Goal: Information Seeking & Learning: Learn about a topic

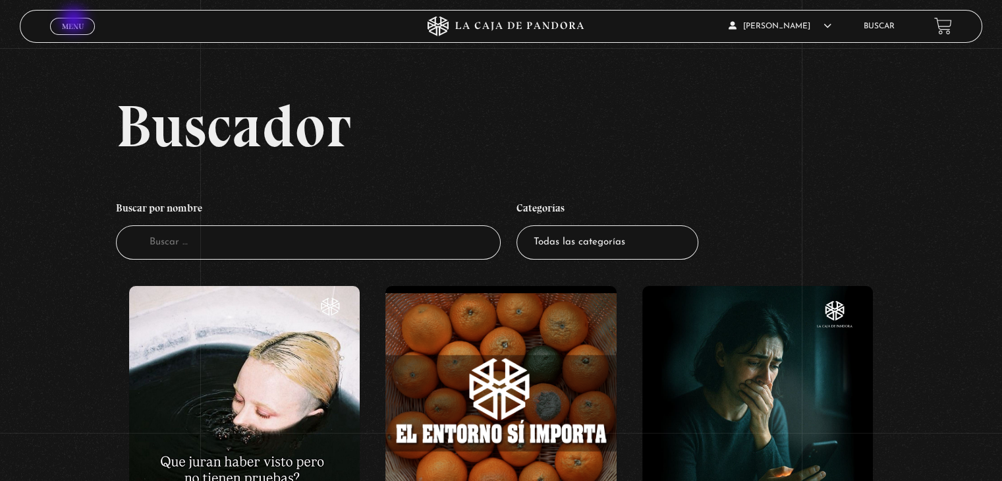
click at [75, 22] on span "Menu" at bounding box center [73, 26] width 22 height 8
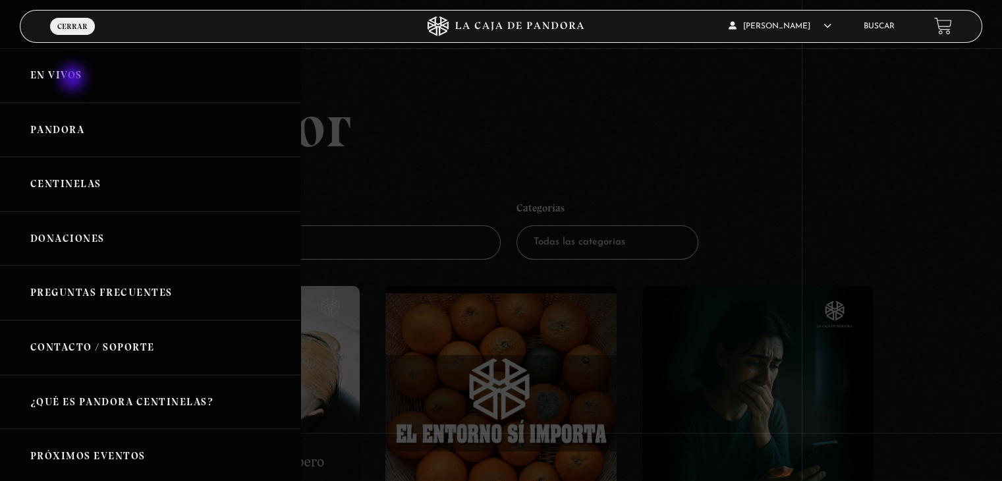
click at [74, 79] on link "En vivos" at bounding box center [150, 75] width 301 height 55
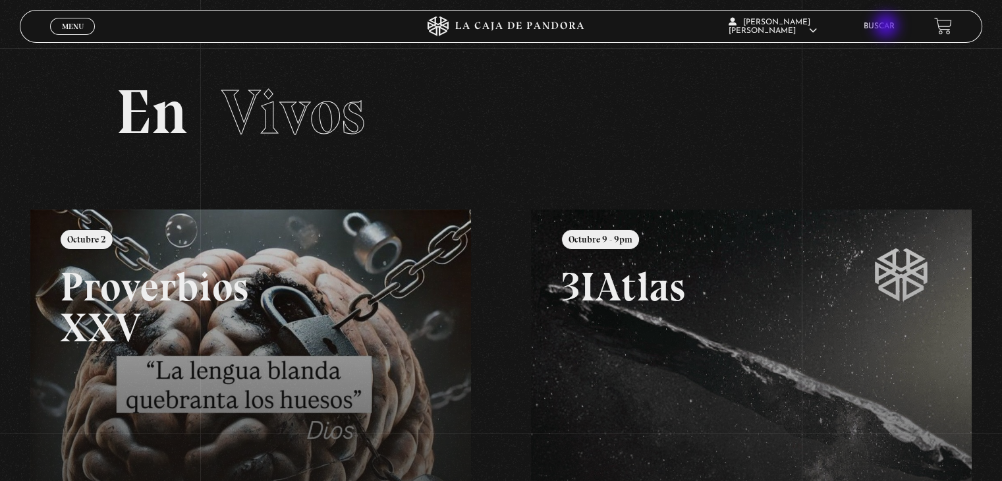
click at [888, 27] on link "Buscar" at bounding box center [879, 26] width 31 height 8
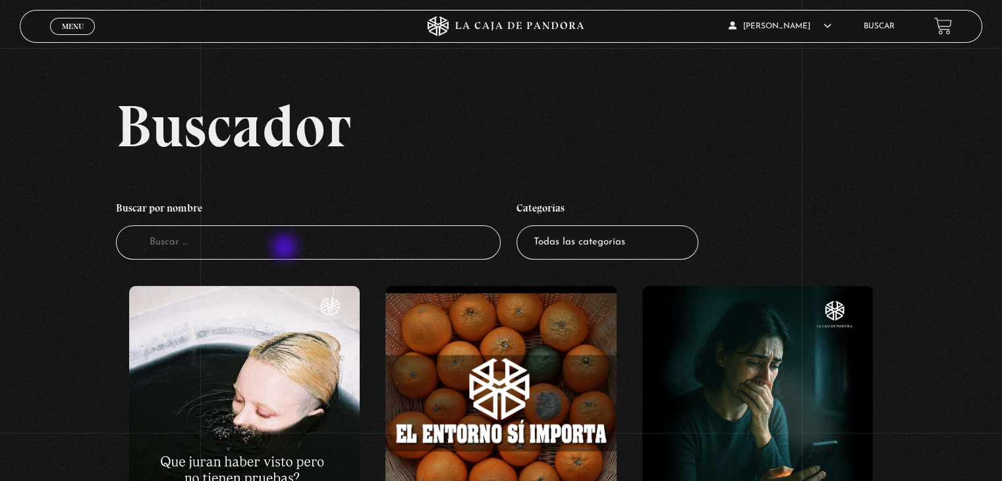
click at [286, 248] on input "Buscador" at bounding box center [308, 242] width 385 height 35
type input "alien"
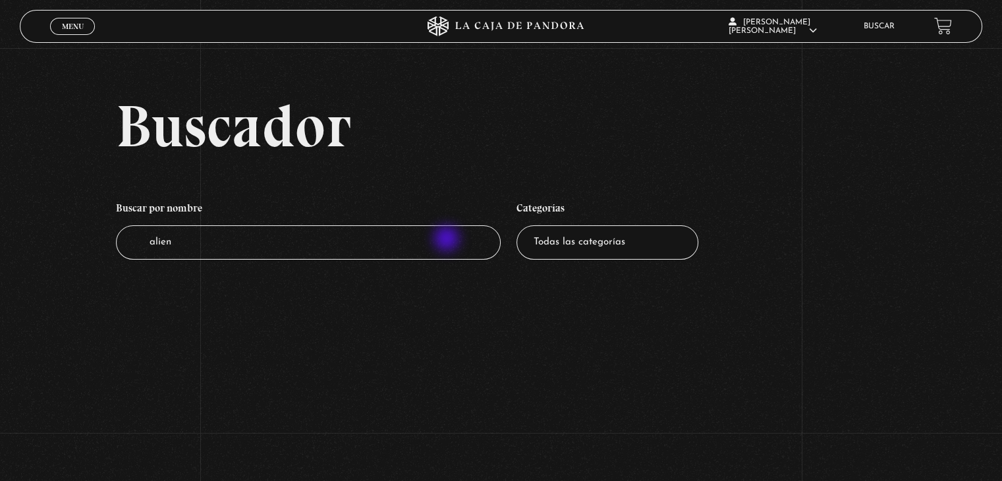
click at [448, 240] on input "alien" at bounding box center [308, 242] width 385 height 35
click at [382, 238] on input "alien" at bounding box center [308, 242] width 385 height 35
type input "aliens"
click at [357, 250] on input "aliens" at bounding box center [308, 242] width 385 height 35
type input "alie"
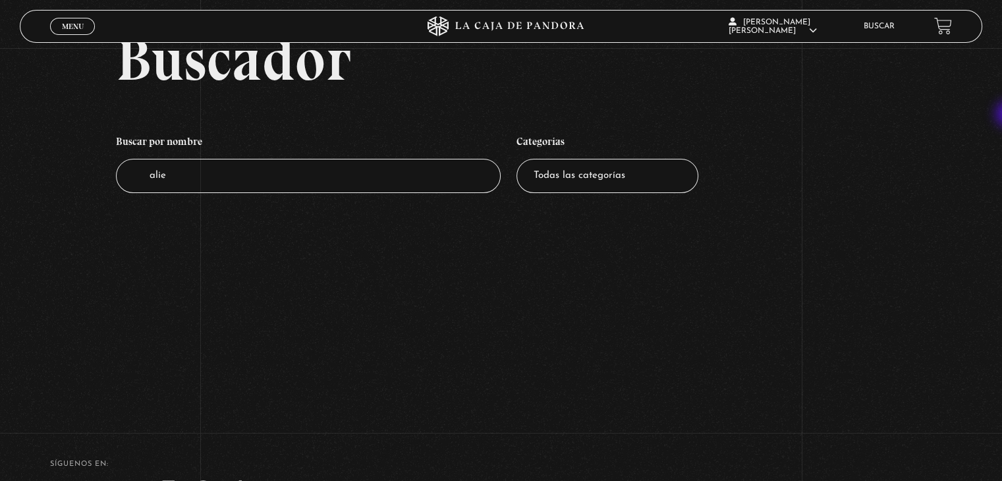
scroll to position [40, 0]
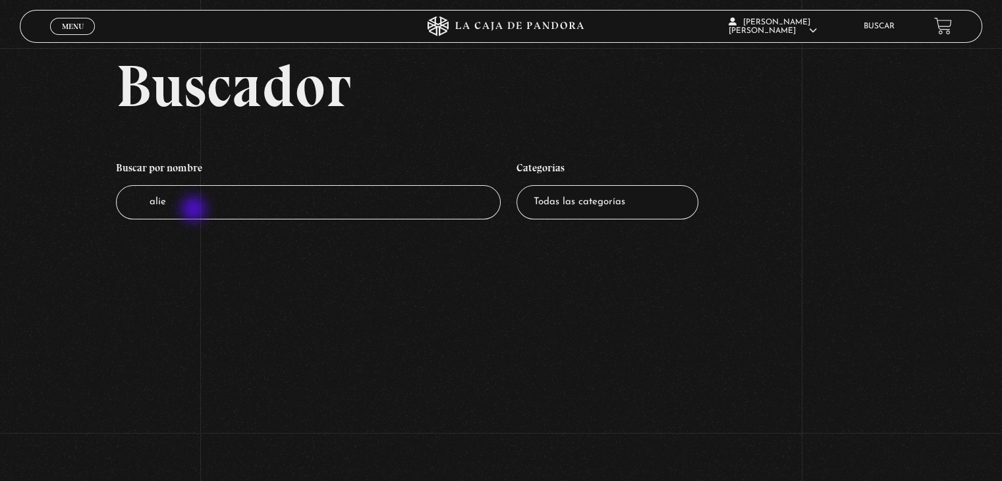
click at [195, 210] on input "alie" at bounding box center [308, 202] width 385 height 35
type input "a"
type input "ov"
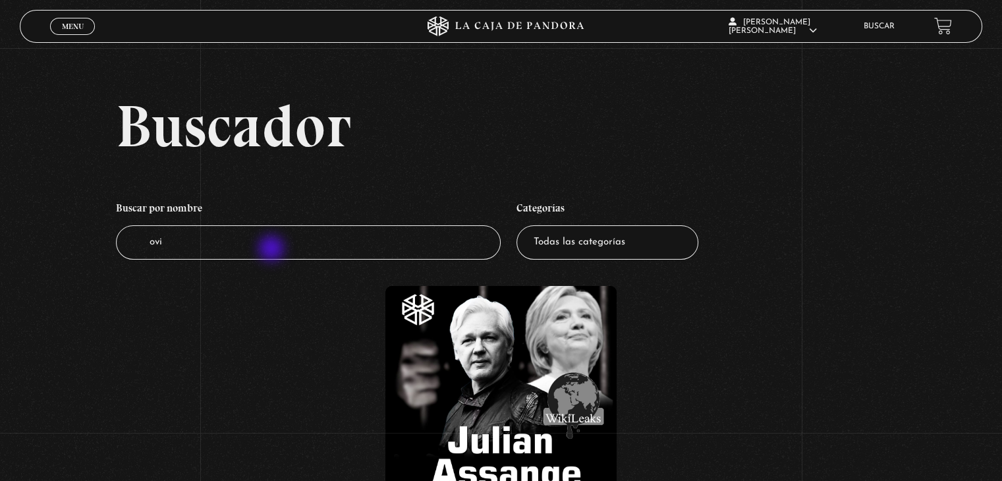
click at [273, 250] on input "ovi" at bounding box center [308, 242] width 385 height 35
type input "ov"
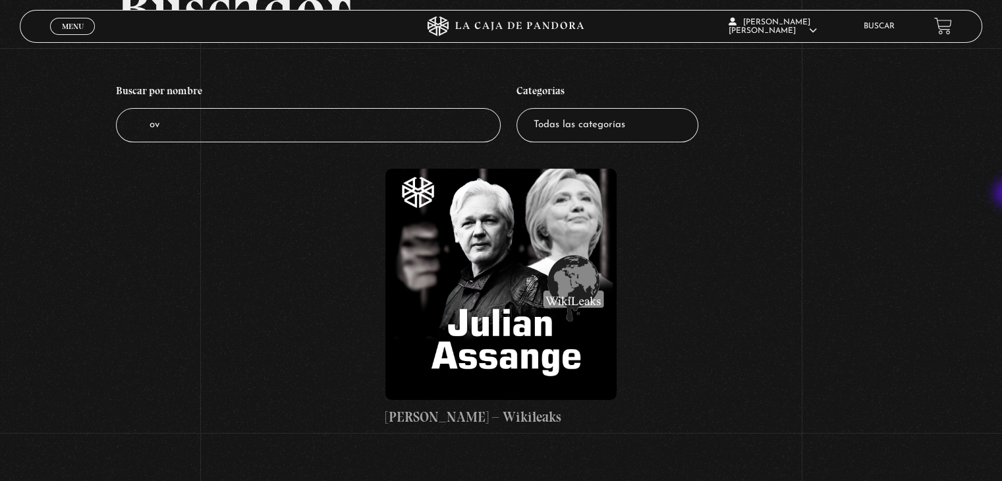
scroll to position [119, 0]
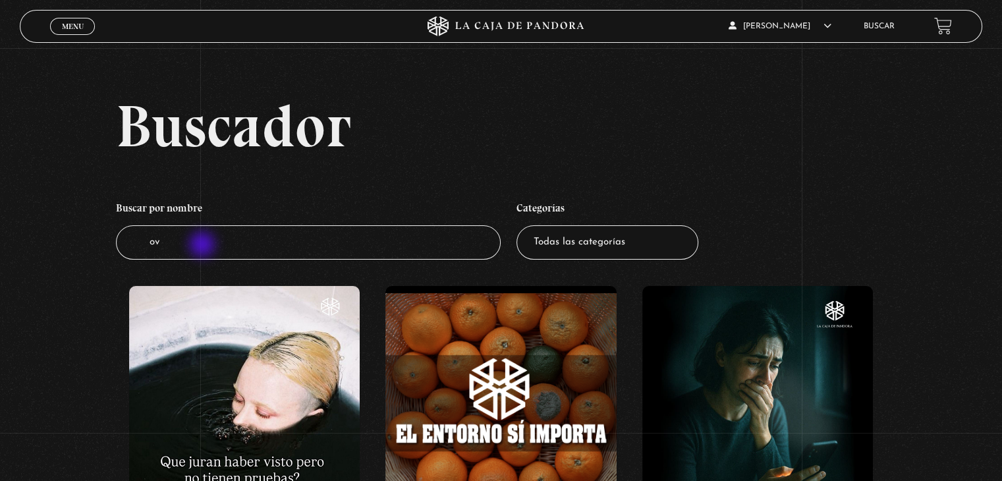
click at [204, 246] on input "ov" at bounding box center [308, 242] width 385 height 35
type input "ovi"
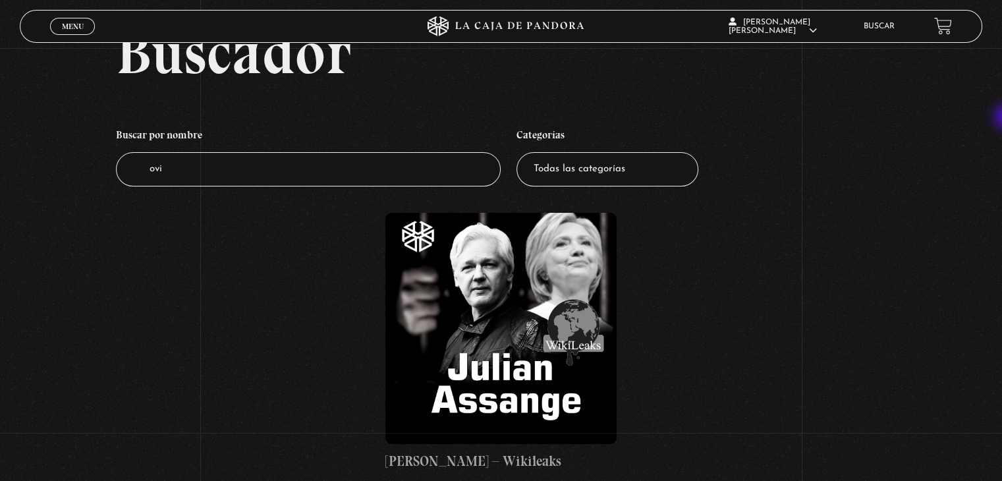
scroll to position [92, 0]
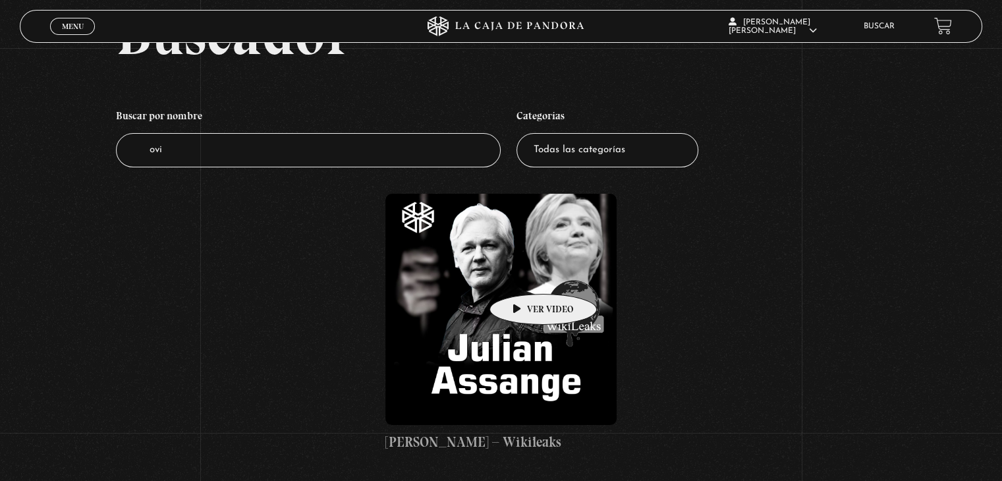
click at [523, 274] on figure at bounding box center [501, 309] width 231 height 231
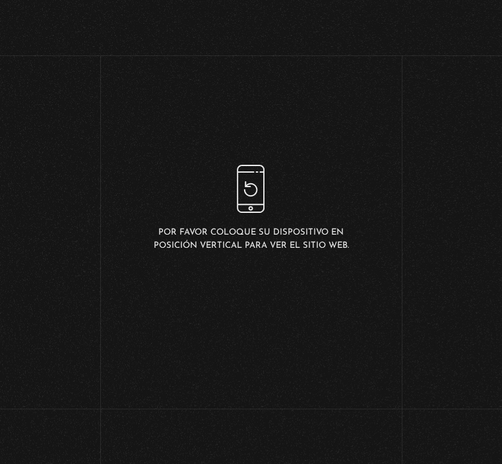
scroll to position [255, 0]
